Goal: Obtain resource: Download file/media

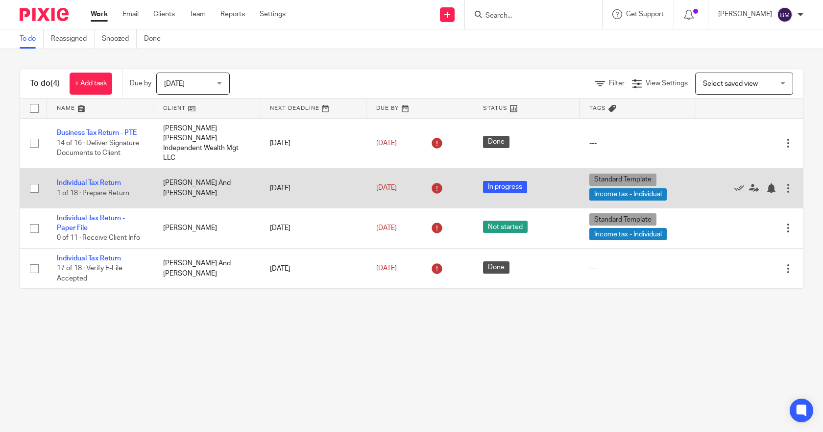
click at [220, 177] on td "[PERSON_NAME] And [PERSON_NAME]" at bounding box center [206, 188] width 106 height 40
click at [98, 179] on link "Individual Tax Return" at bounding box center [89, 182] width 64 height 7
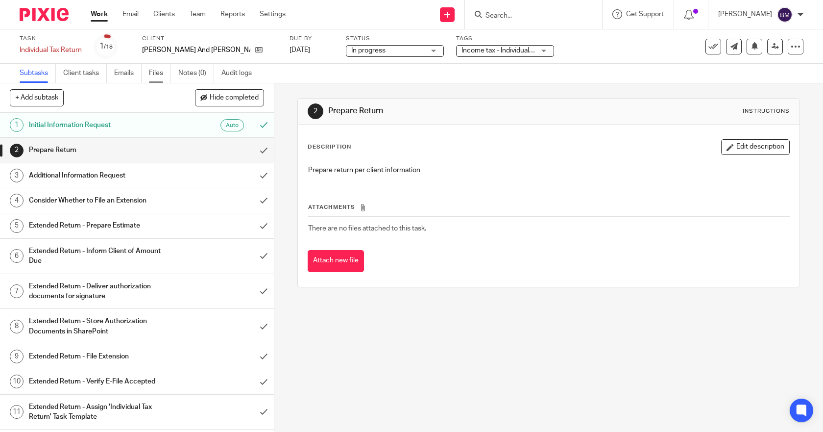
click at [167, 73] on link "Files" at bounding box center [160, 73] width 22 height 19
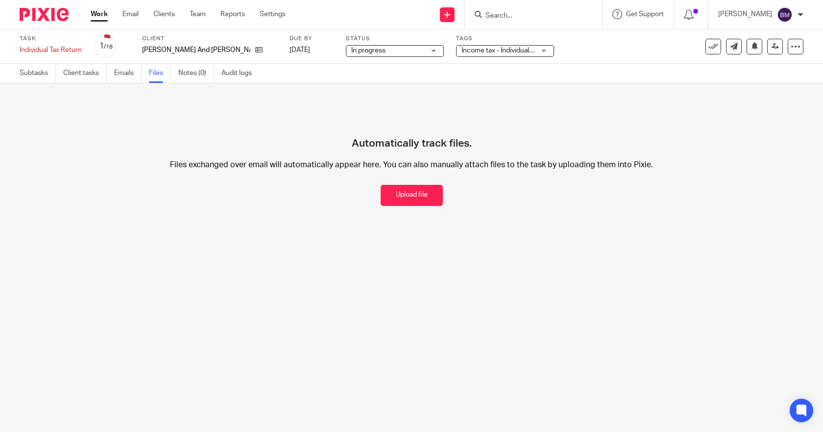
click at [505, 12] on input "Search" at bounding box center [529, 16] width 88 height 9
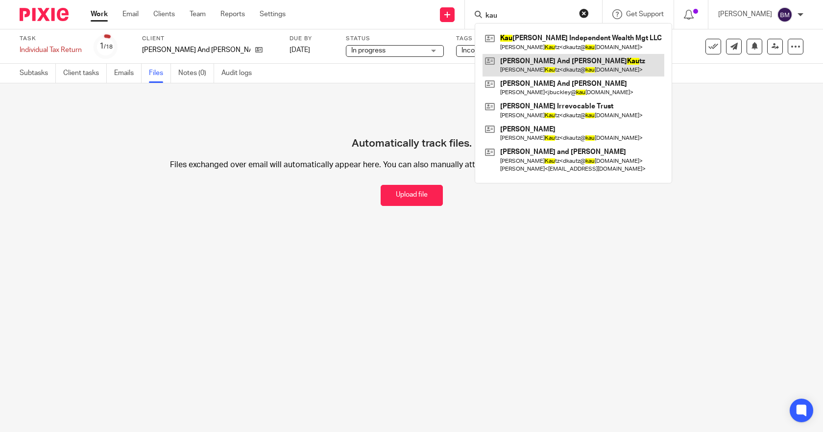
type input "kau"
click at [539, 71] on link at bounding box center [574, 65] width 182 height 23
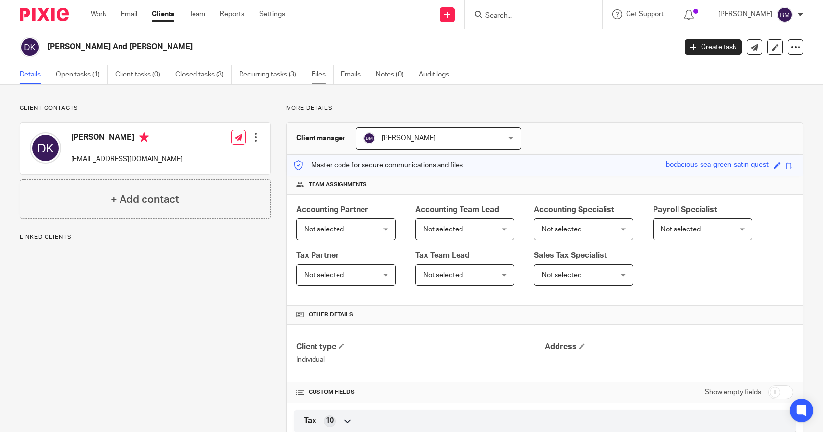
click at [316, 75] on link "Files" at bounding box center [323, 74] width 22 height 19
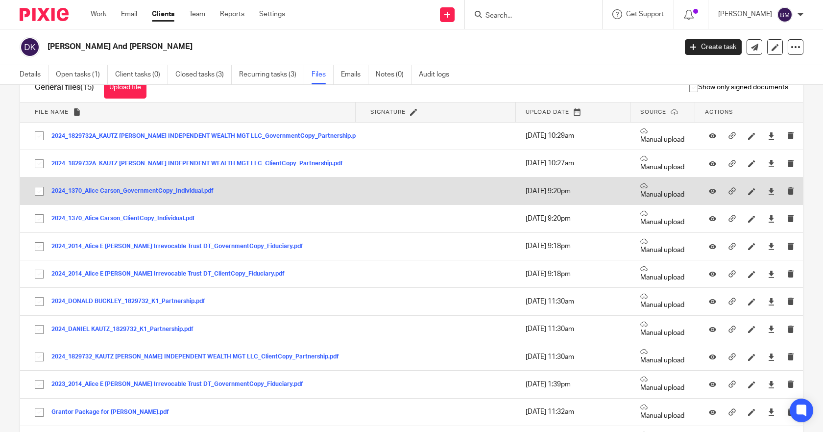
scroll to position [49, 0]
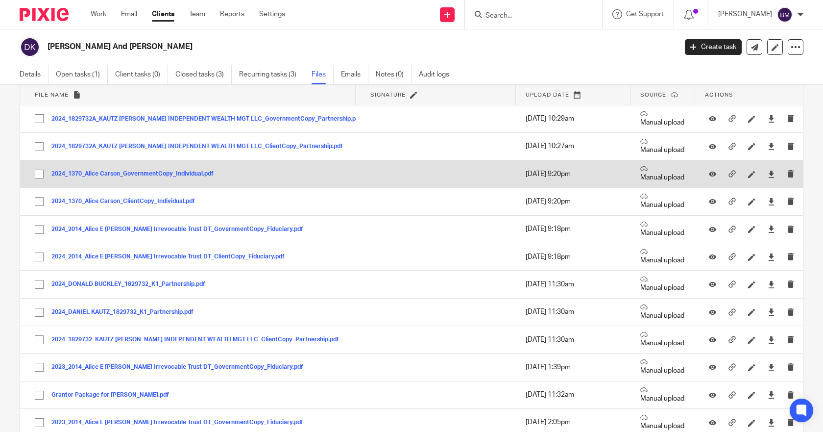
click at [112, 175] on button "2024_1370_Alice Carson_GovernmentCopy_Individual.pdf" at bounding box center [136, 174] width 170 height 7
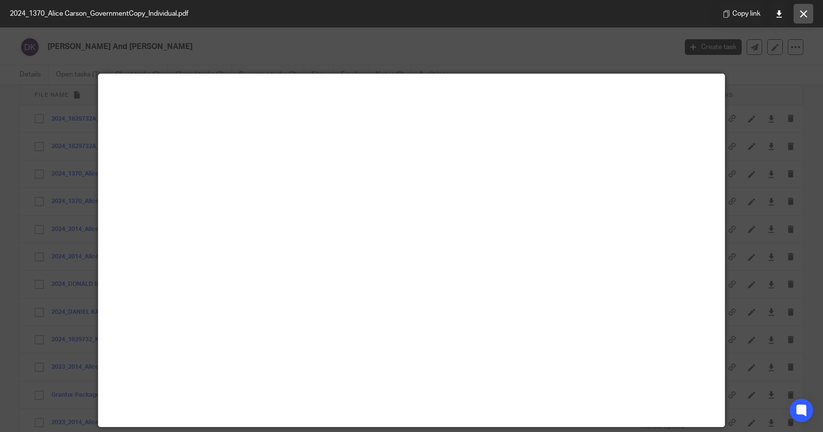
click at [797, 16] on button at bounding box center [804, 14] width 20 height 20
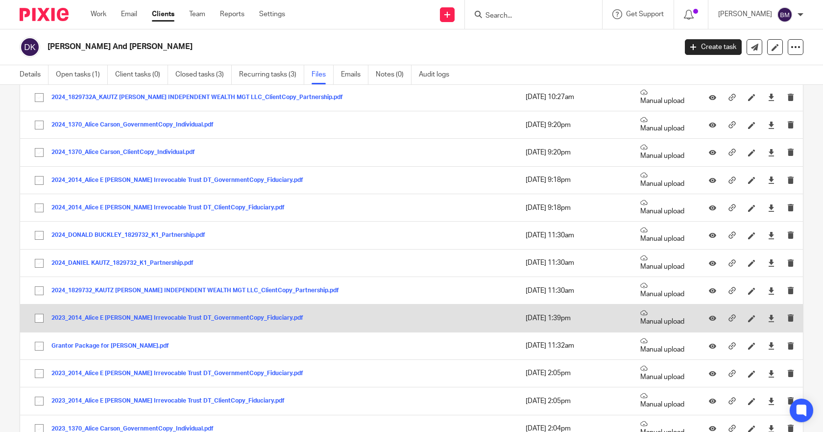
scroll to position [147, 0]
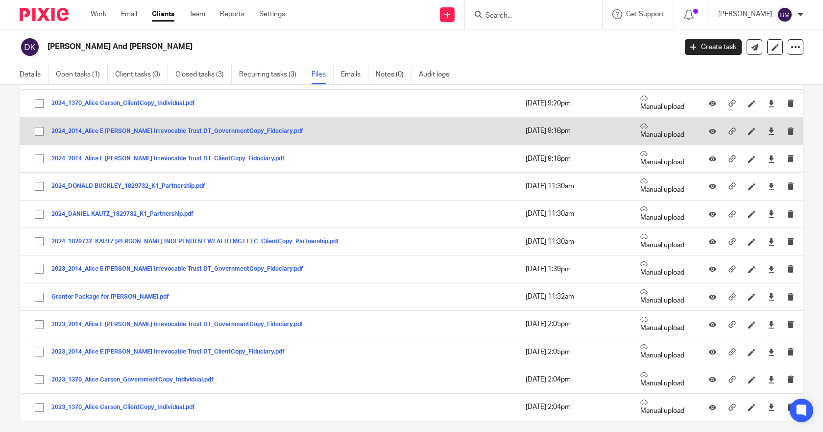
click at [146, 129] on button "2024_2014_Alice E [PERSON_NAME] Irrevocable Trust DT_GovernmentCopy_Fiduciary.p…" at bounding box center [180, 131] width 259 height 7
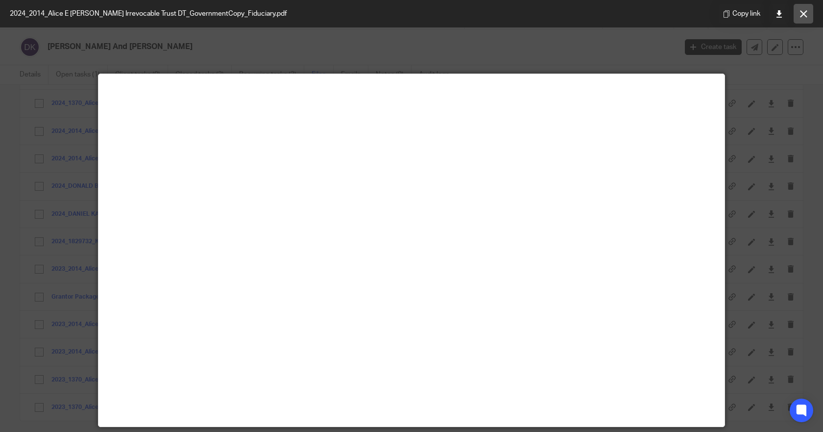
click at [803, 20] on button at bounding box center [804, 14] width 20 height 20
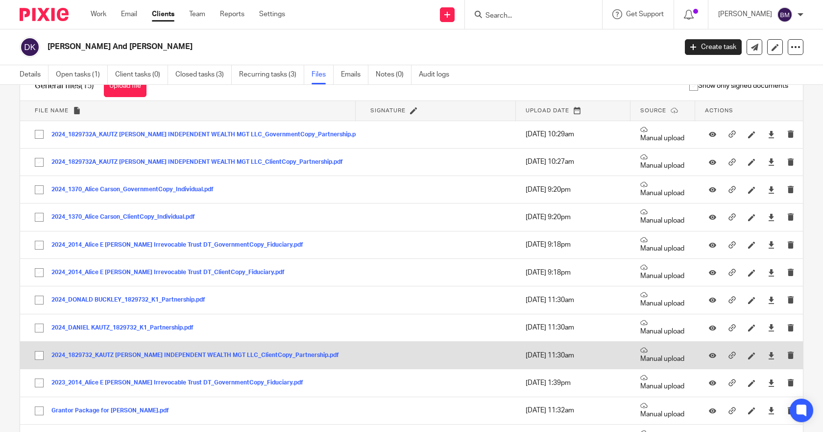
scroll to position [0, 0]
